Goal: Find specific page/section: Find specific page/section

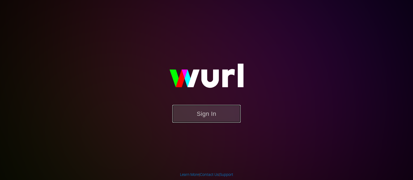
click at [218, 119] on button "Sign In" at bounding box center [206, 114] width 68 height 18
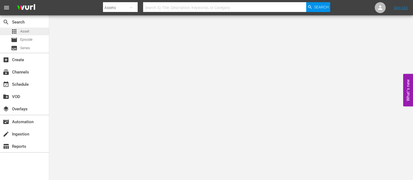
click at [25, 31] on span "Asset" at bounding box center [24, 31] width 9 height 5
